Goal: Information Seeking & Learning: Learn about a topic

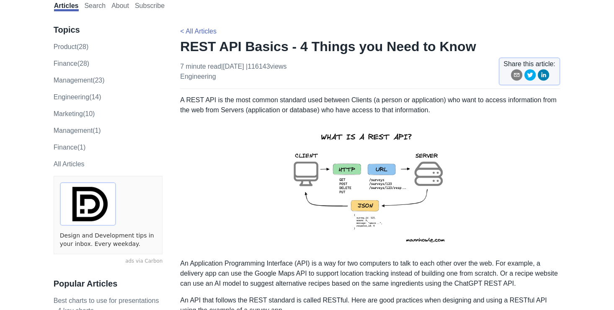
scroll to position [13, 0]
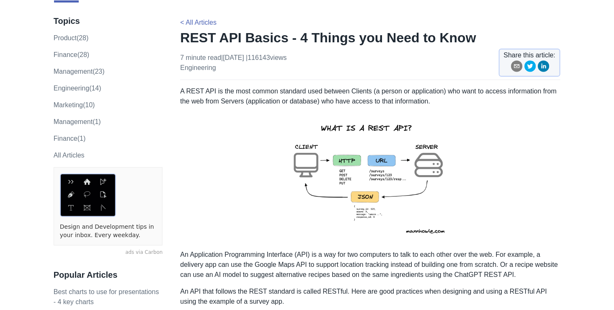
scroll to position [46, 0]
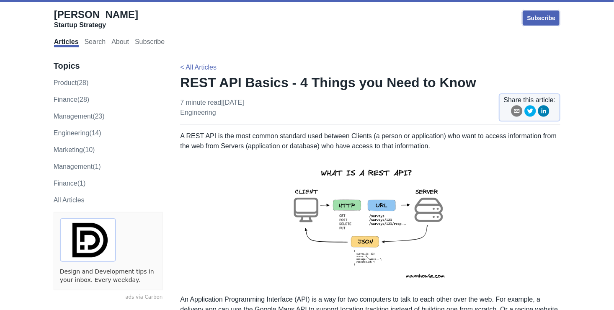
click at [360, 246] on img at bounding box center [369, 223] width 183 height 130
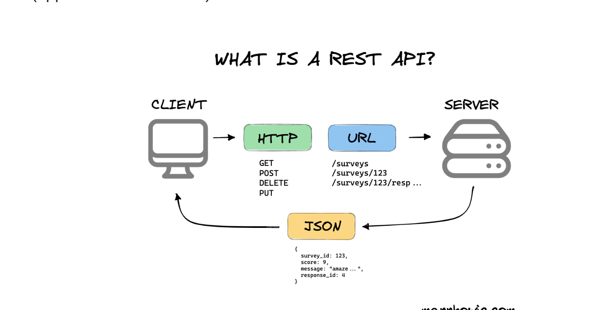
scroll to position [40, 0]
